Goal: Information Seeking & Learning: Learn about a topic

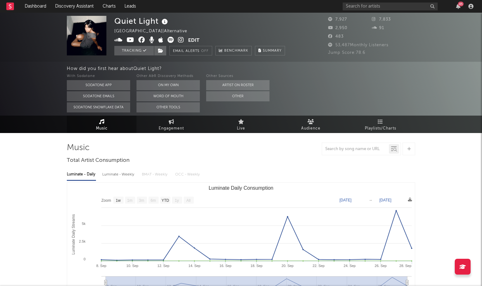
select select "1w"
click at [403, 9] on input "text" at bounding box center [390, 7] width 95 height 8
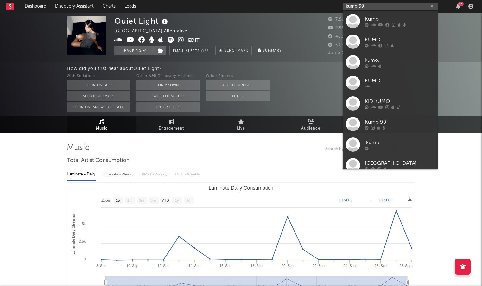
type input "kumo 99"
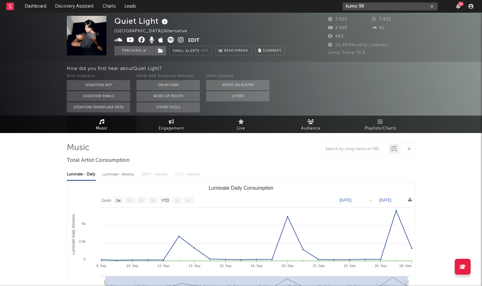
click at [400, 3] on input "kumo 99" at bounding box center [390, 7] width 95 height 8
click at [395, 16] on div "Kumo 99" at bounding box center [400, 19] width 70 height 8
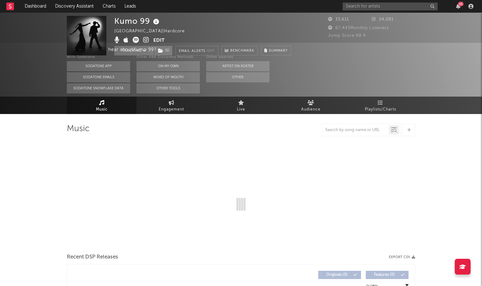
select select "6m"
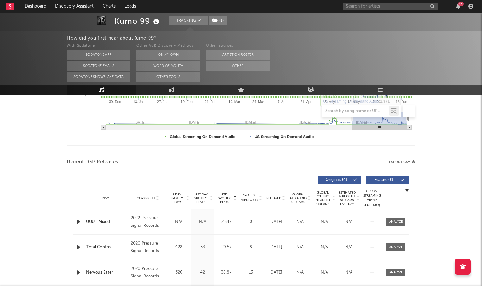
scroll to position [171, 0]
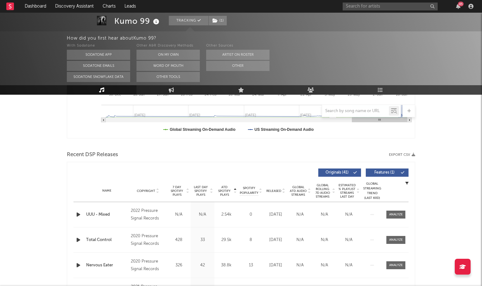
click at [224, 190] on span "ATD Spotify Plays" at bounding box center [224, 190] width 17 height 11
